Goal: Navigation & Orientation: Find specific page/section

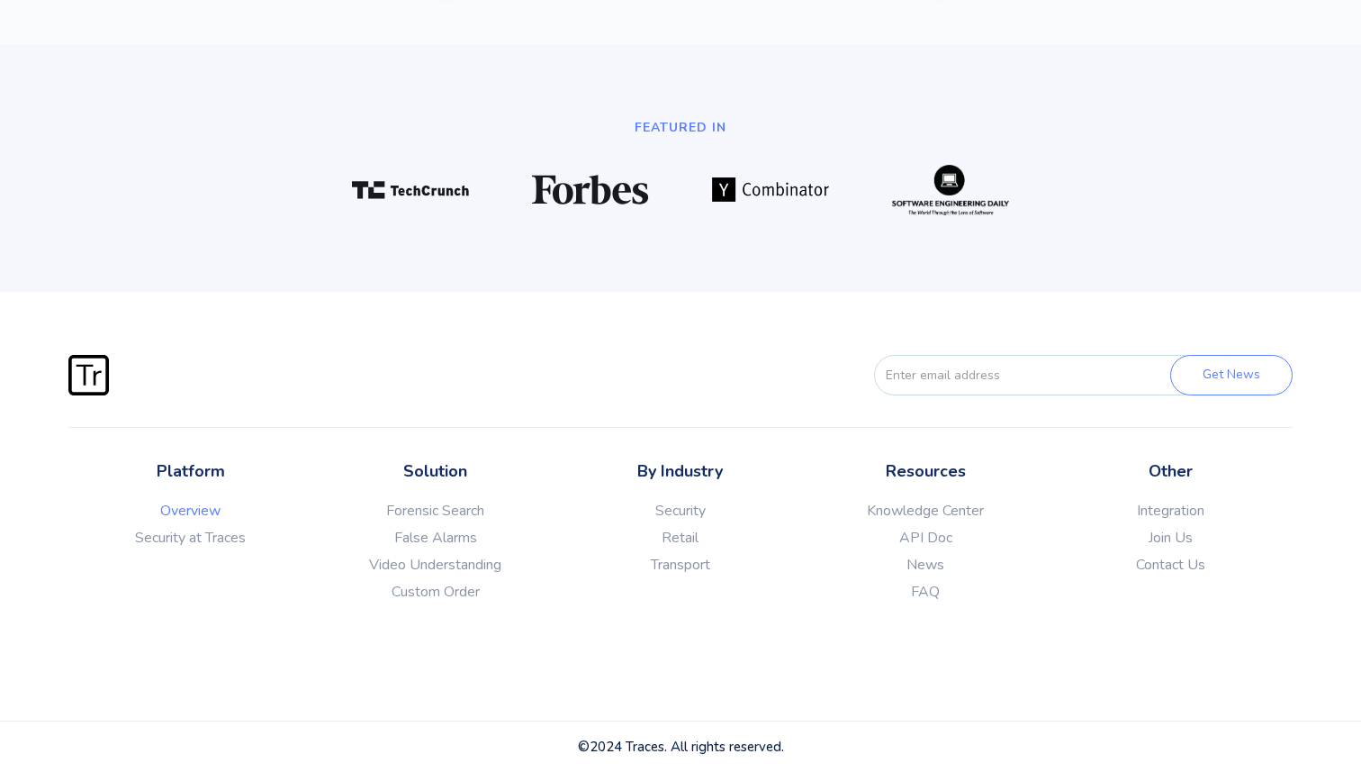
scroll to position [4814, 0]
click at [438, 564] on link "Video Understanding" at bounding box center [435, 565] width 245 height 18
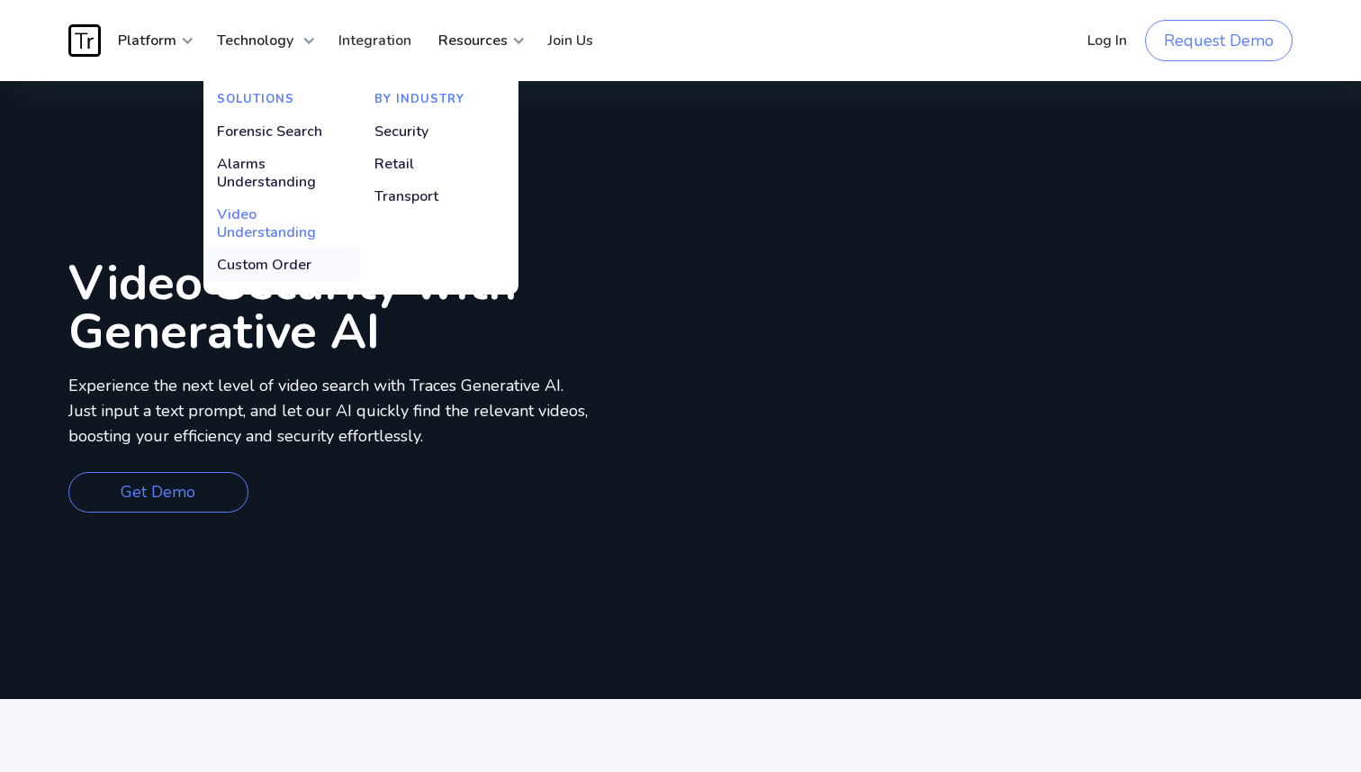
click at [275, 267] on div "Custom Order" at bounding box center [264, 265] width 95 height 18
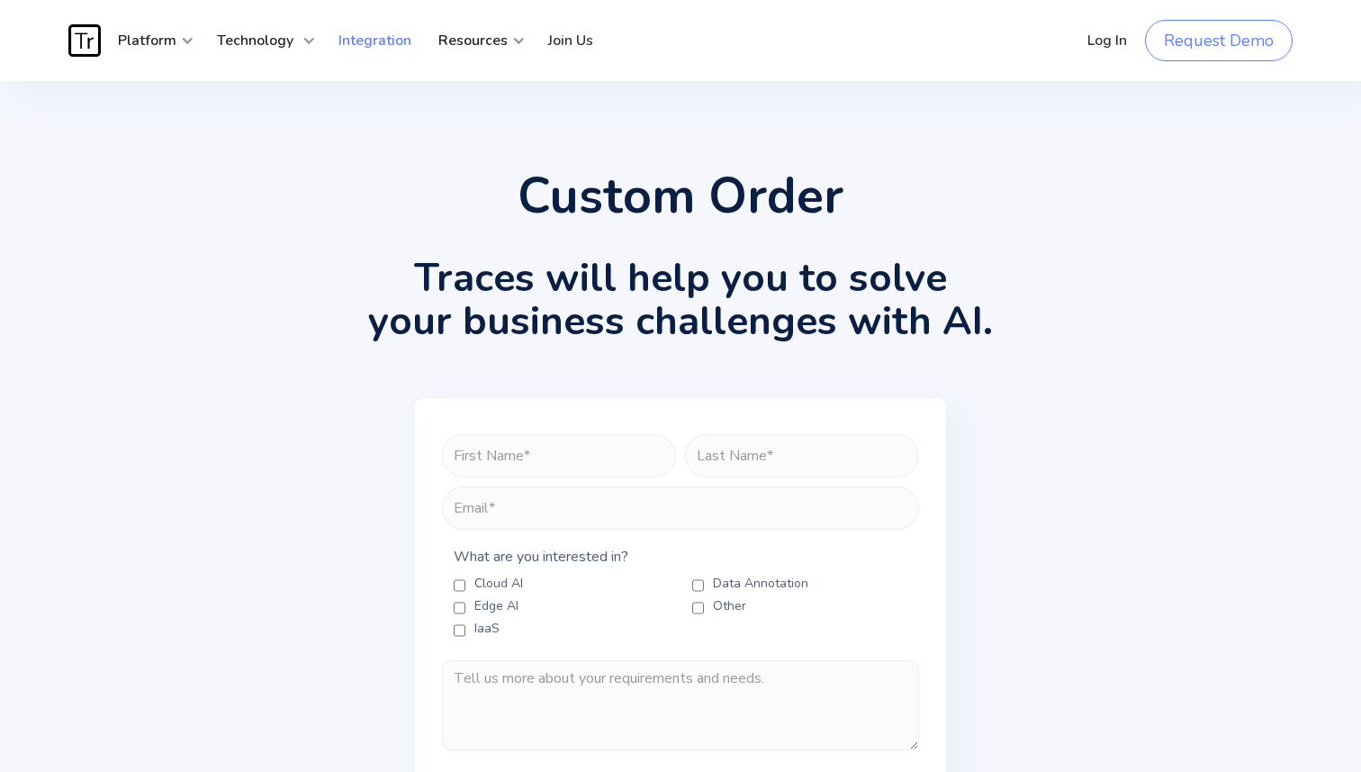
click at [380, 44] on link "Integration" at bounding box center [375, 41] width 100 height 54
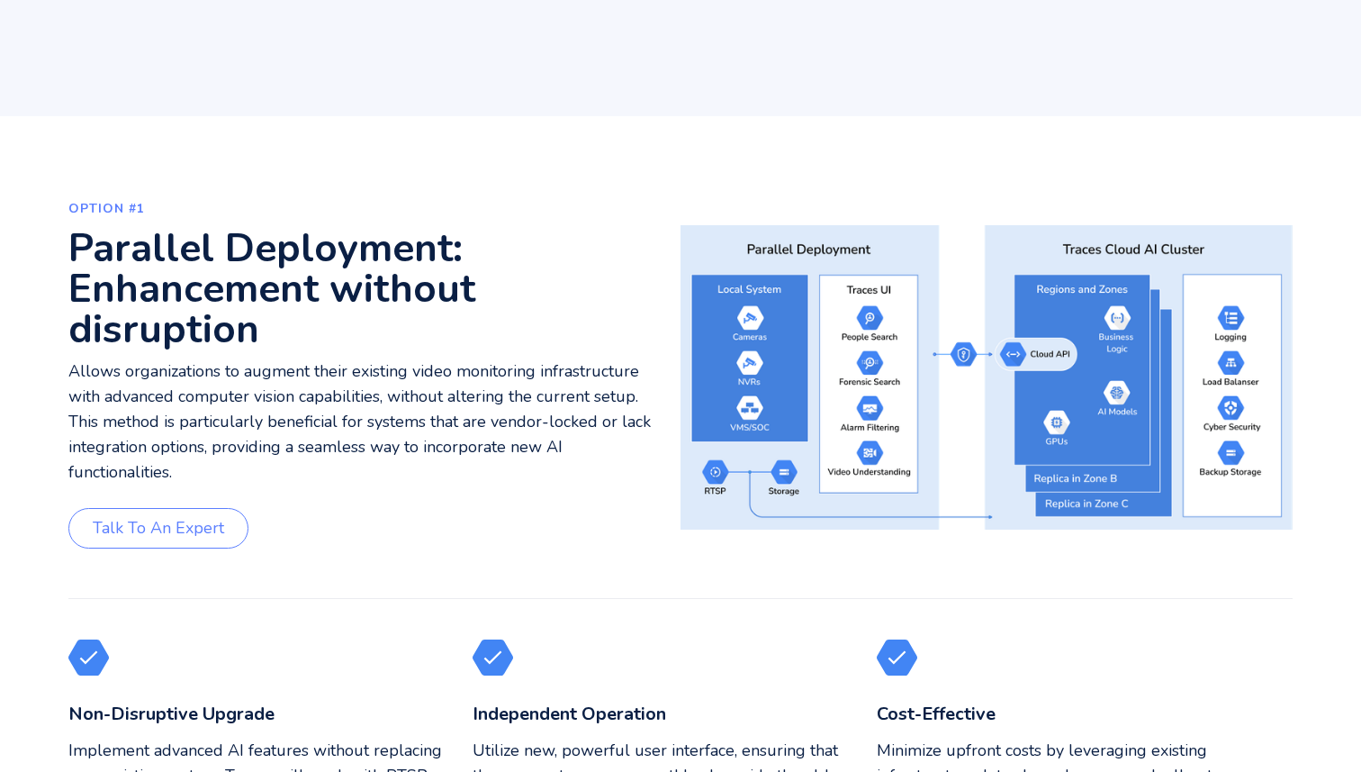
scroll to position [483, 0]
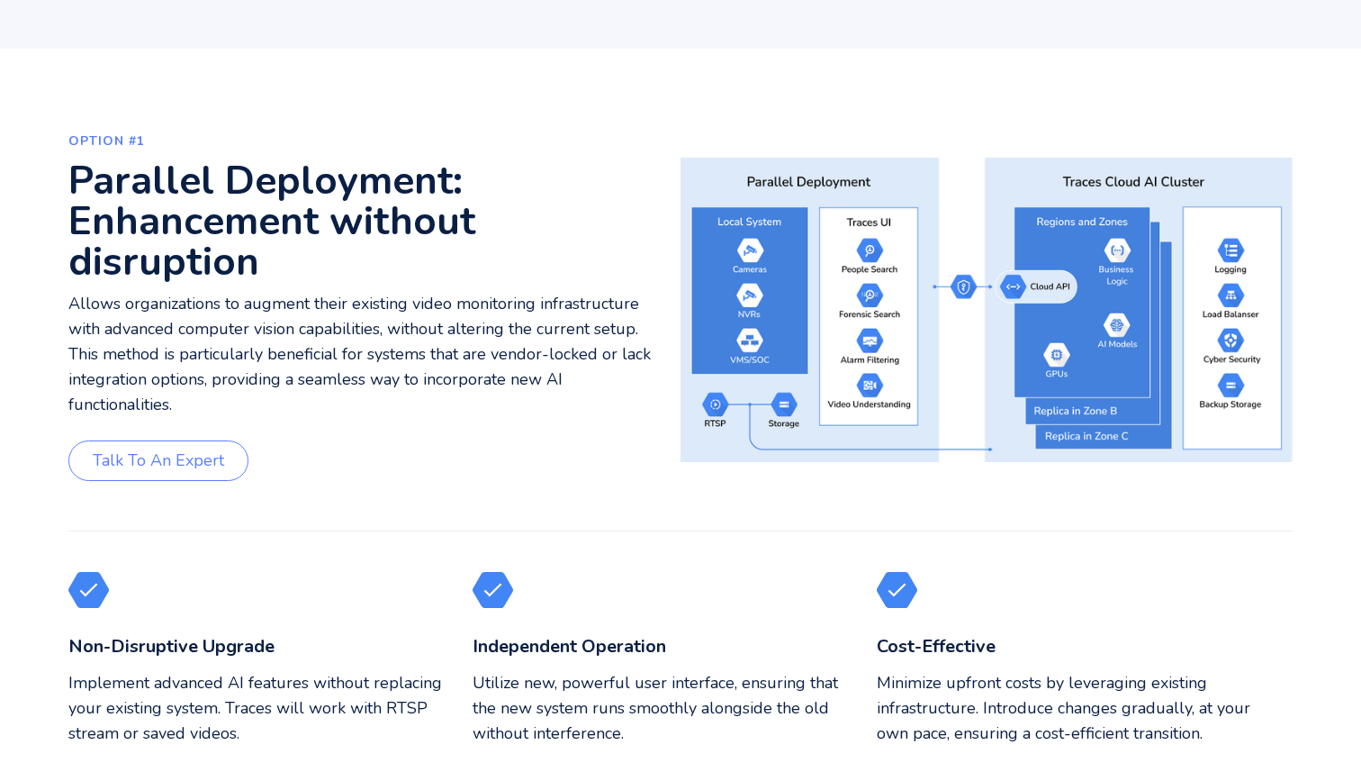
click at [791, 347] on img at bounding box center [987, 309] width 612 height 359
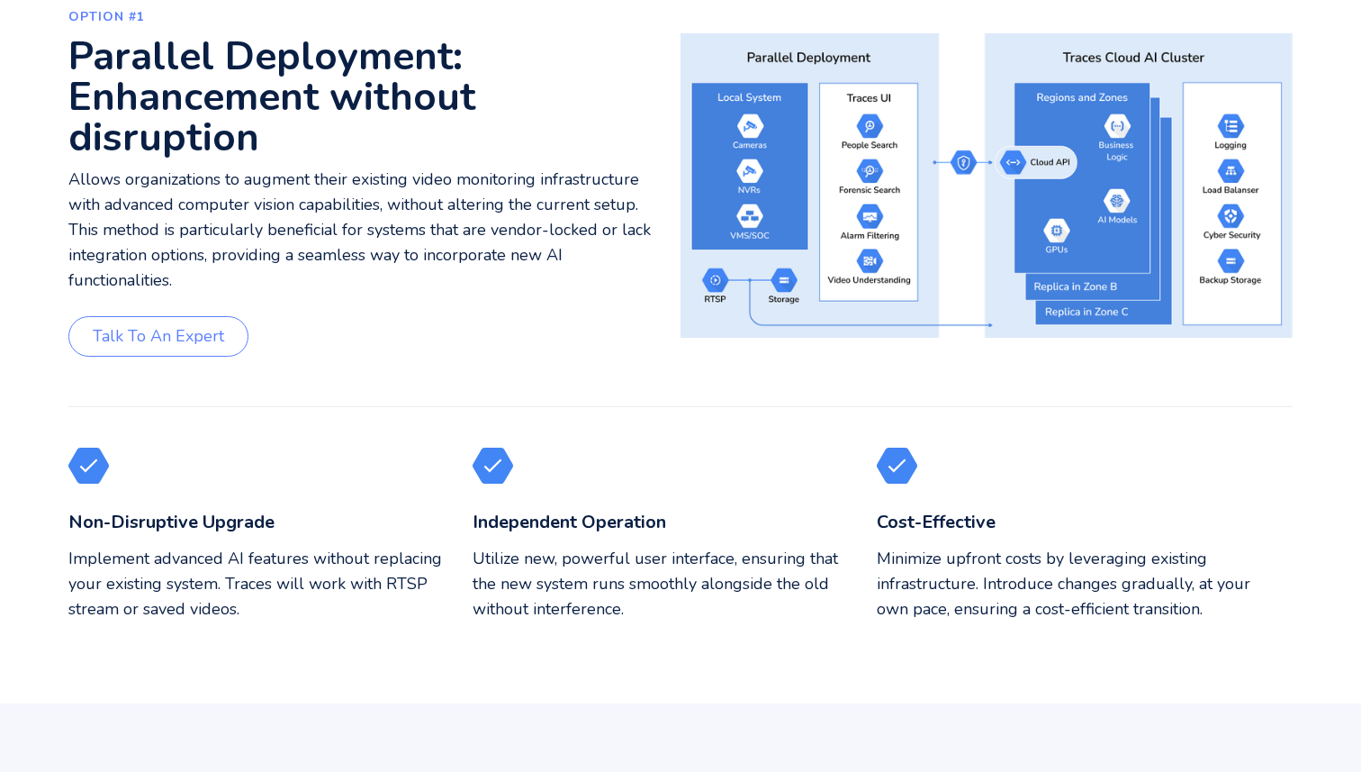
scroll to position [567, 0]
